Goal: Navigation & Orientation: Find specific page/section

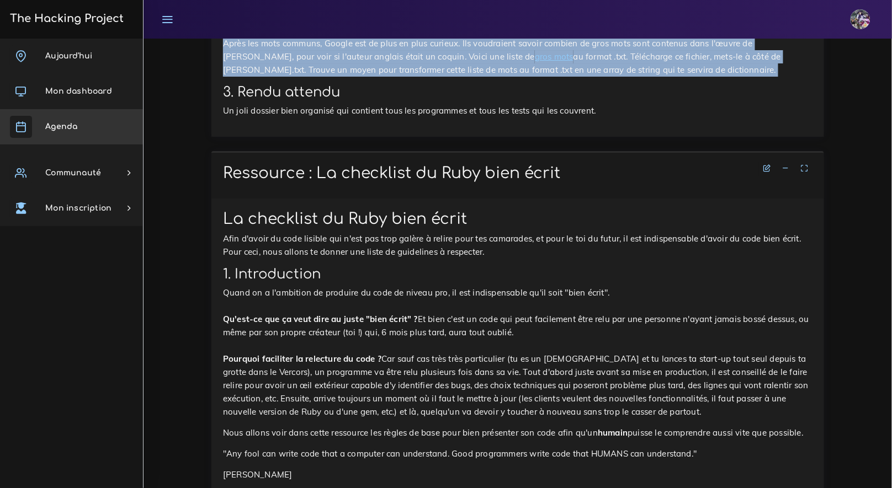
click at [69, 14] on h3 "The Hacking Project" at bounding box center [65, 19] width 117 height 12
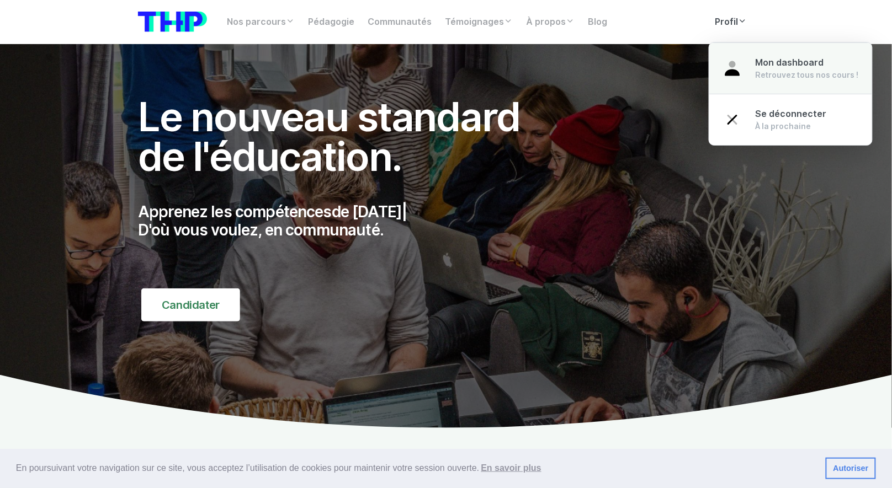
drag, startPoint x: 753, startPoint y: 63, endPoint x: 763, endPoint y: 65, distance: 9.6
click at [753, 63] on link "Mon dashboard Retrouvez tous nos cours !" at bounding box center [790, 68] width 163 height 52
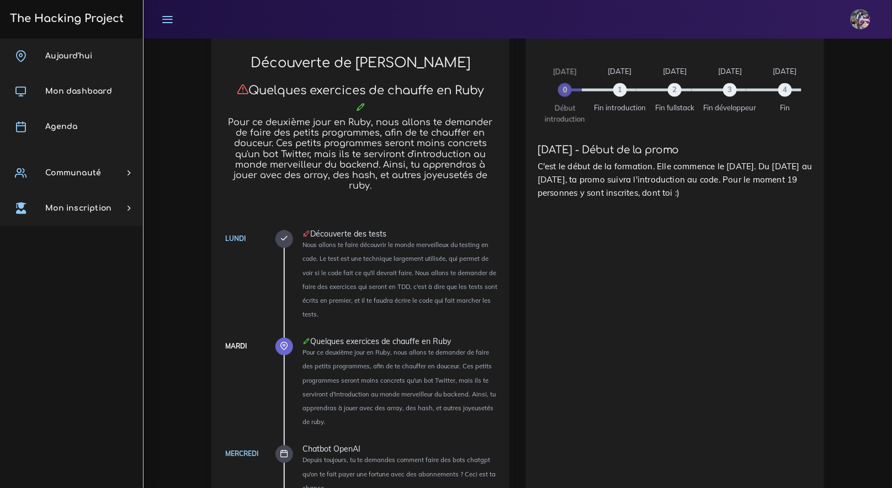
scroll to position [560, 0]
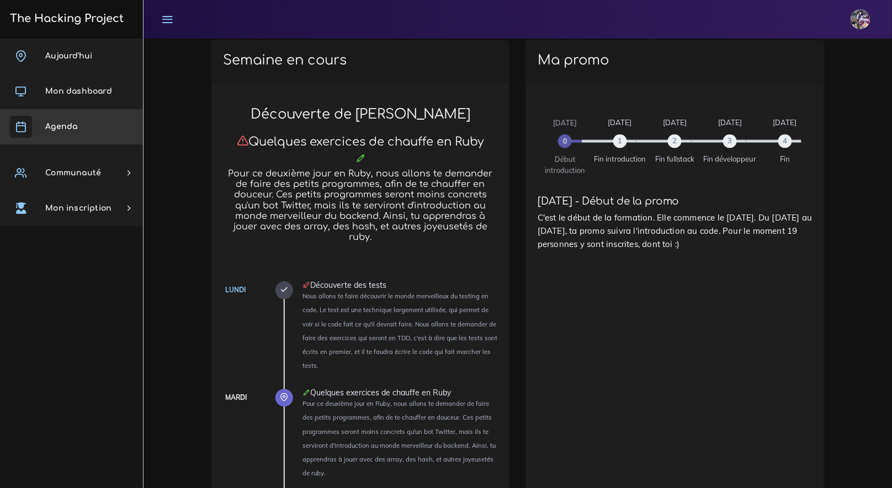
click at [85, 126] on link "Agenda" at bounding box center [71, 126] width 143 height 35
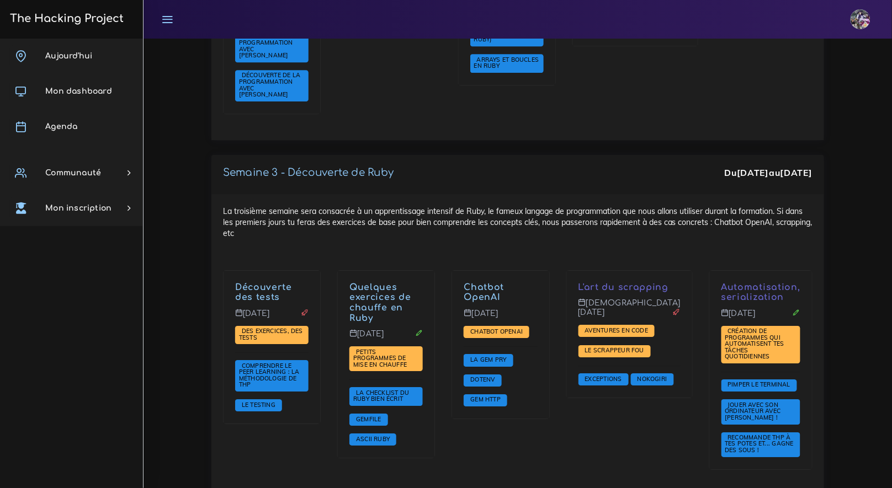
scroll to position [1035, 0]
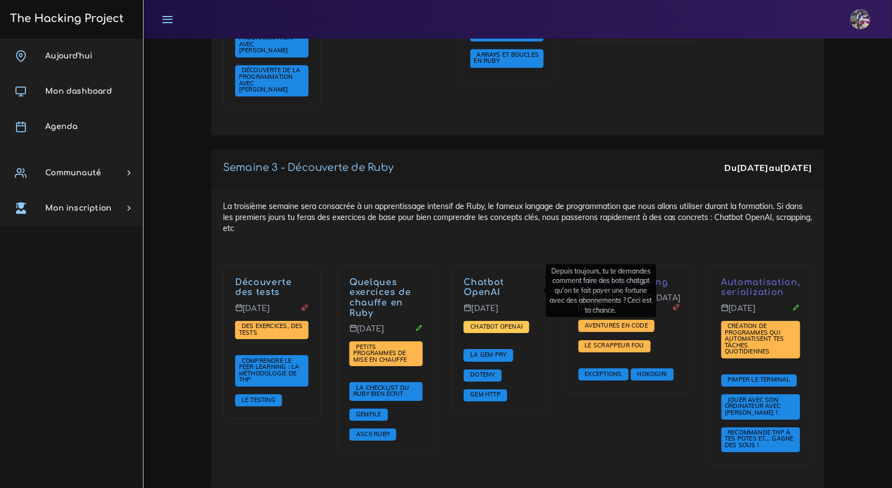
click at [523, 323] on span "Chatbot OpenAI" at bounding box center [496, 327] width 58 height 8
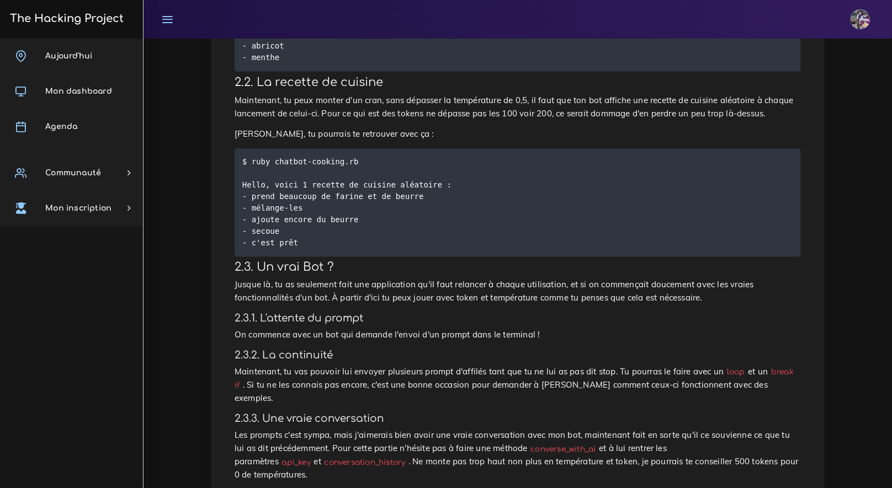
scroll to position [465, 0]
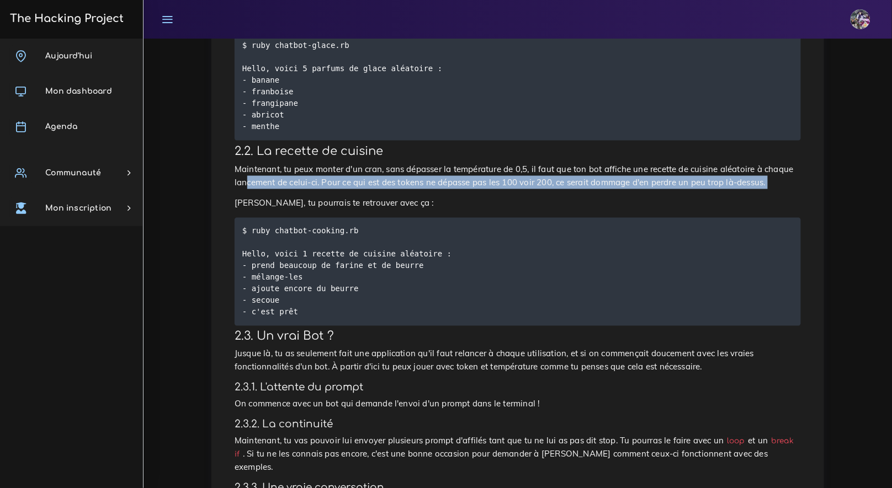
drag, startPoint x: 262, startPoint y: 184, endPoint x: 439, endPoint y: 191, distance: 177.8
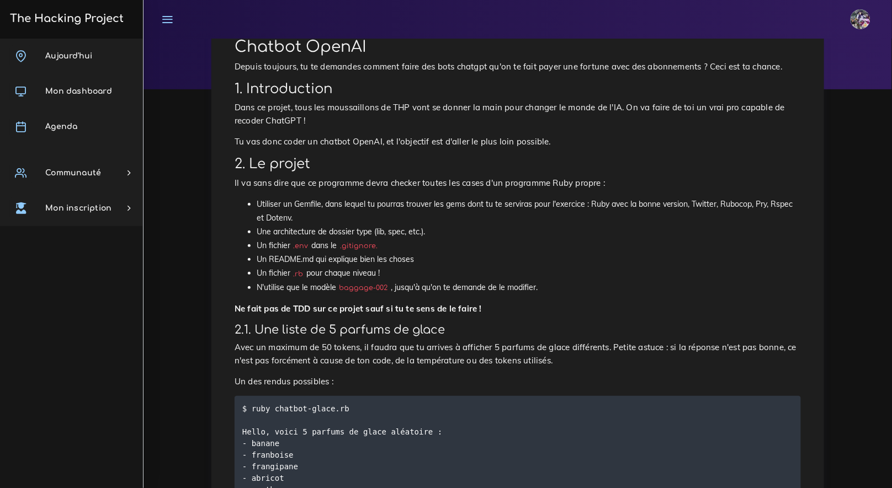
scroll to position [0, 0]
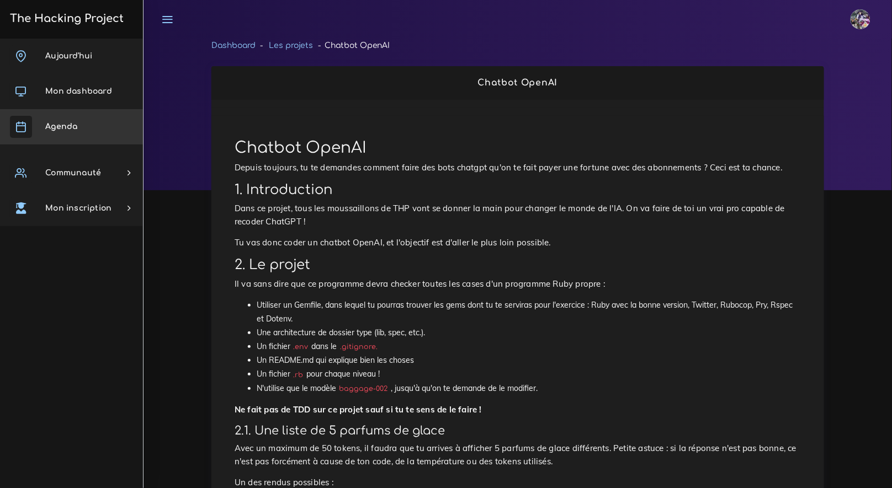
click at [60, 121] on link "Agenda" at bounding box center [71, 126] width 143 height 35
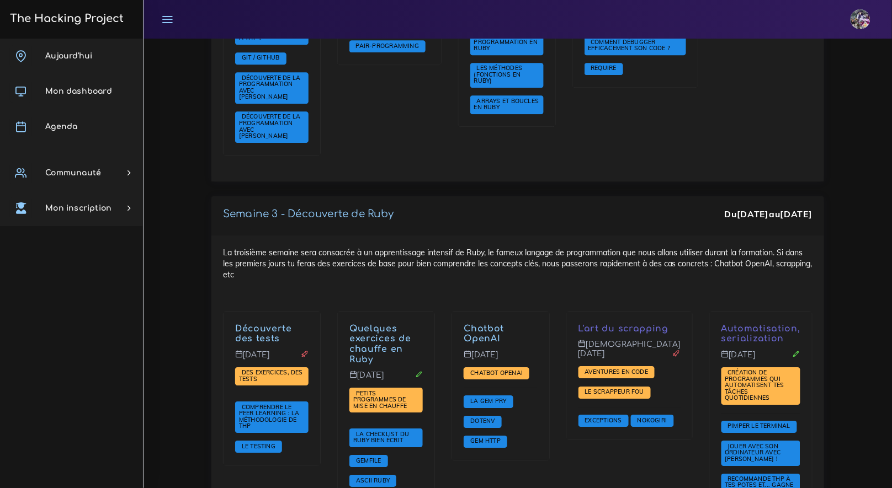
scroll to position [1024, 0]
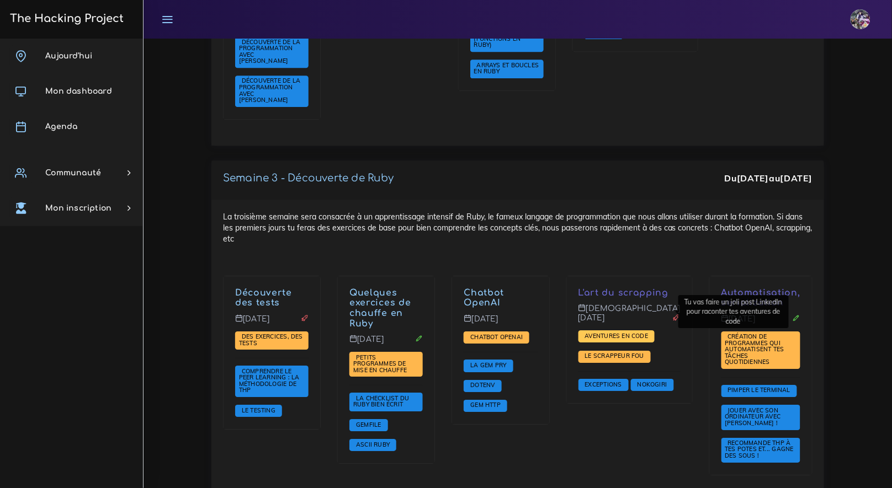
click at [651, 332] on span "Aventures en code" at bounding box center [616, 336] width 69 height 8
